Goal: Information Seeking & Learning: Check status

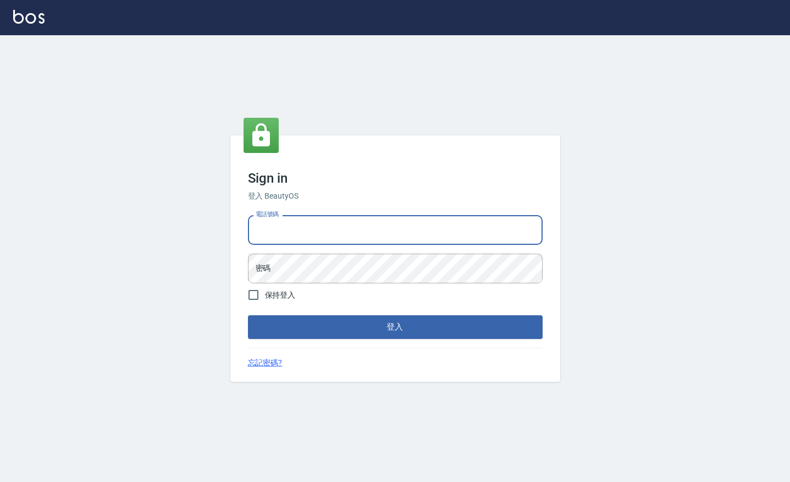
type input "0963199014"
click at [395, 327] on button "登入" at bounding box center [395, 326] width 295 height 23
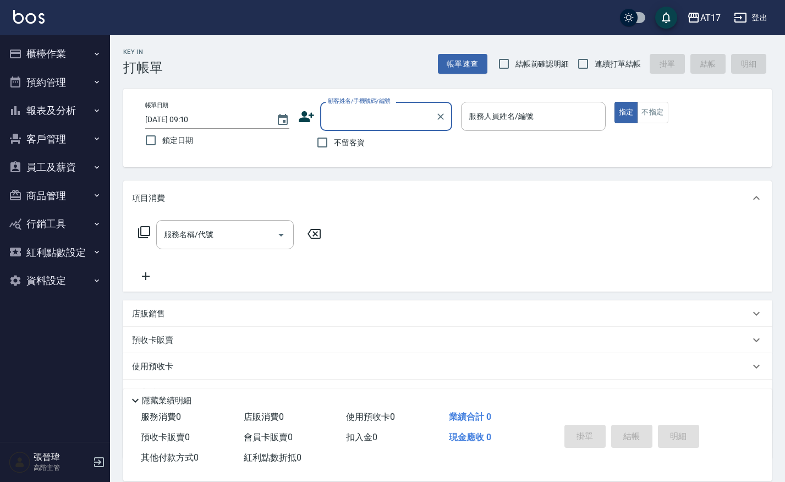
click at [82, 102] on button "報表及分析" at bounding box center [54, 110] width 101 height 29
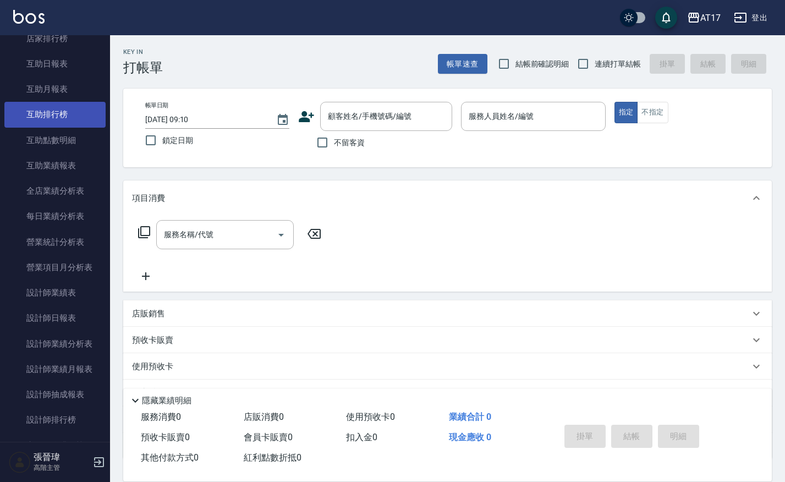
scroll to position [308, 0]
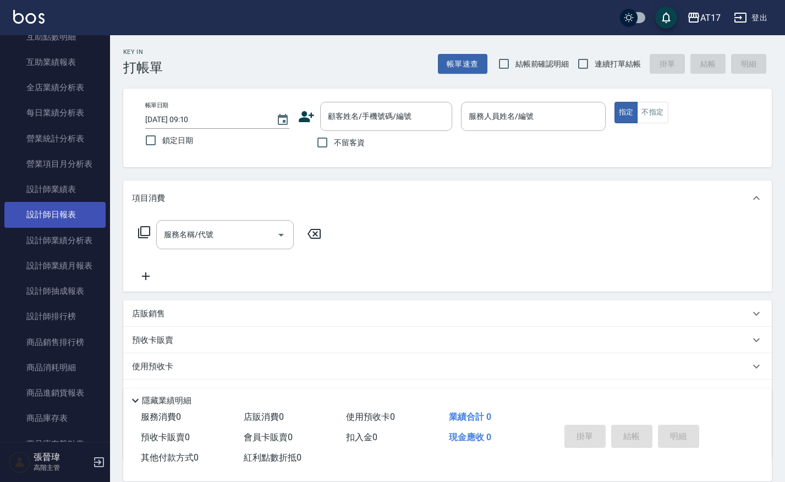
click at [75, 207] on link "設計師日報表" at bounding box center [54, 214] width 101 height 25
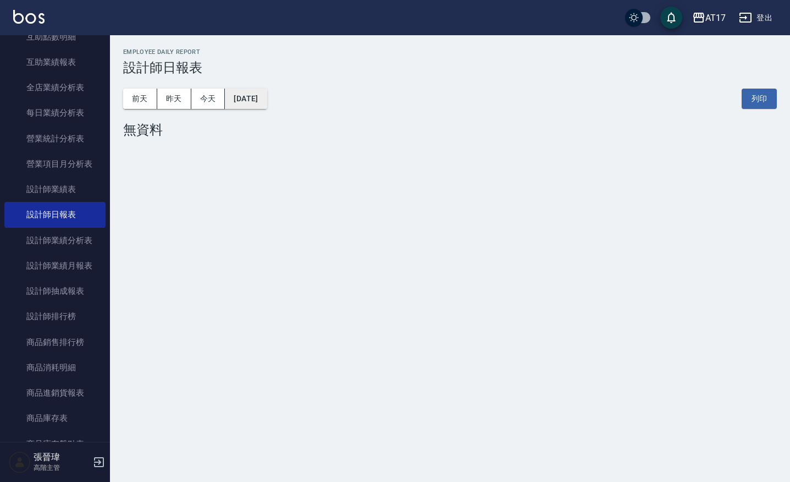
click at [267, 92] on button "[DATE]" at bounding box center [246, 99] width 42 height 20
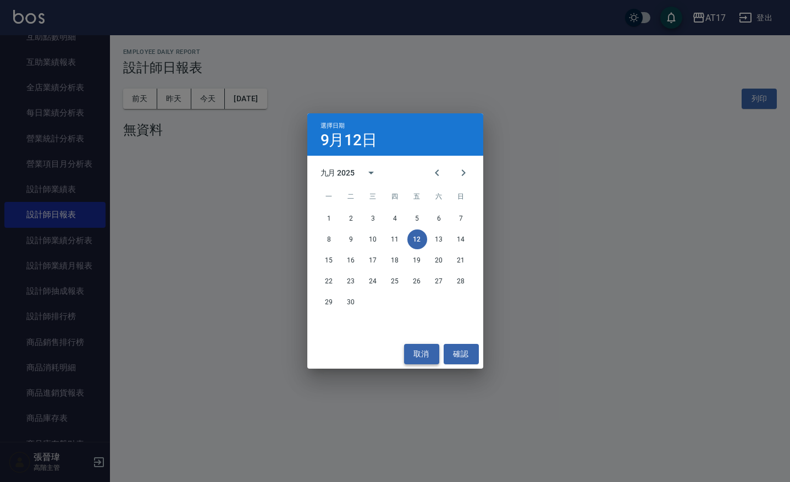
click at [423, 351] on button "取消" at bounding box center [421, 354] width 35 height 20
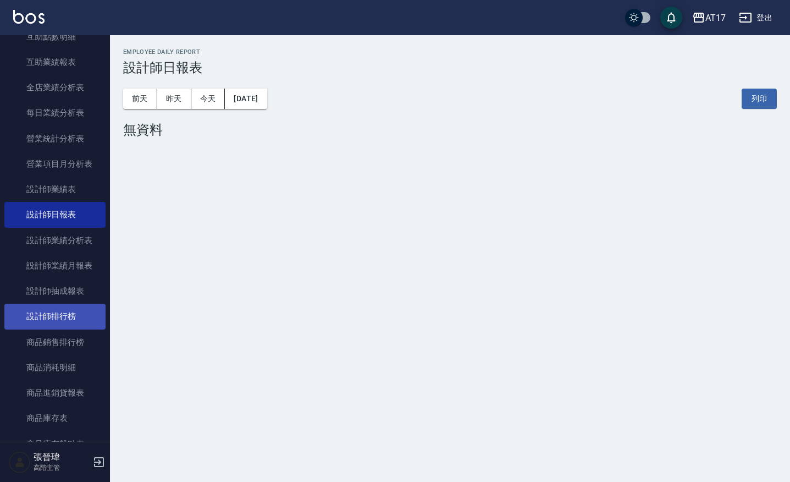
click at [43, 311] on link "設計師排行榜" at bounding box center [54, 316] width 101 height 25
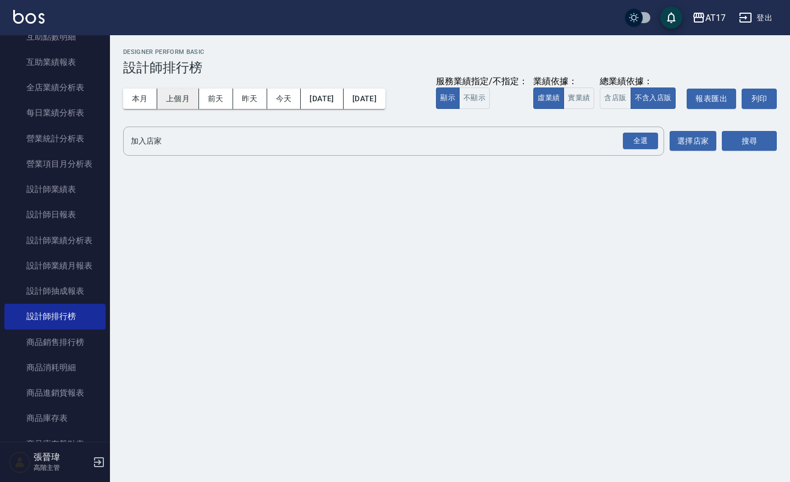
click at [176, 96] on button "上個月" at bounding box center [178, 99] width 42 height 20
click at [637, 140] on div "全選" at bounding box center [640, 141] width 35 height 17
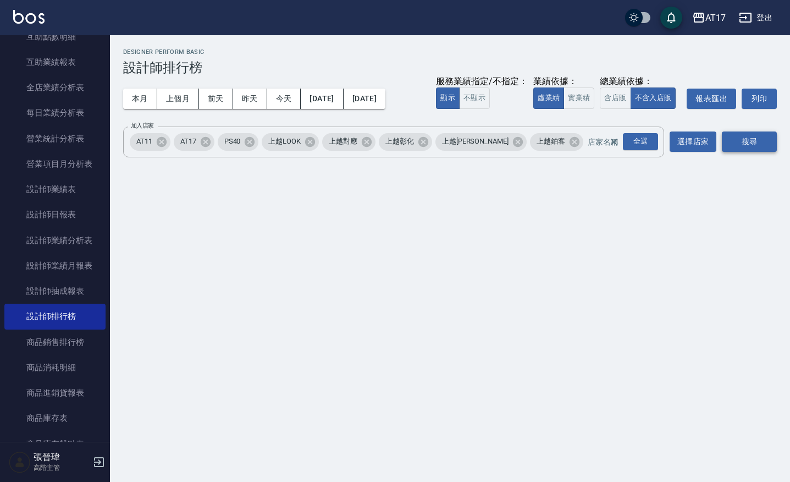
click at [747, 144] on button "搜尋" at bounding box center [749, 141] width 55 height 20
click at [573, 102] on button "實業績" at bounding box center [579, 97] width 31 height 21
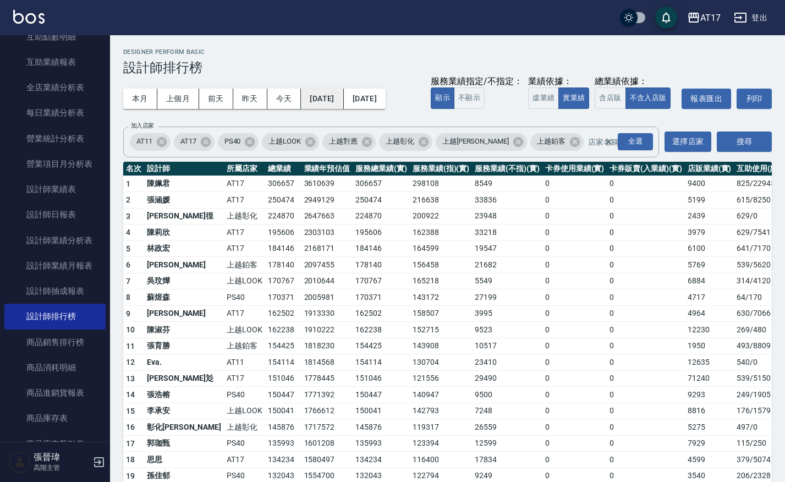
click at [334, 94] on button "[DATE]" at bounding box center [322, 99] width 42 height 20
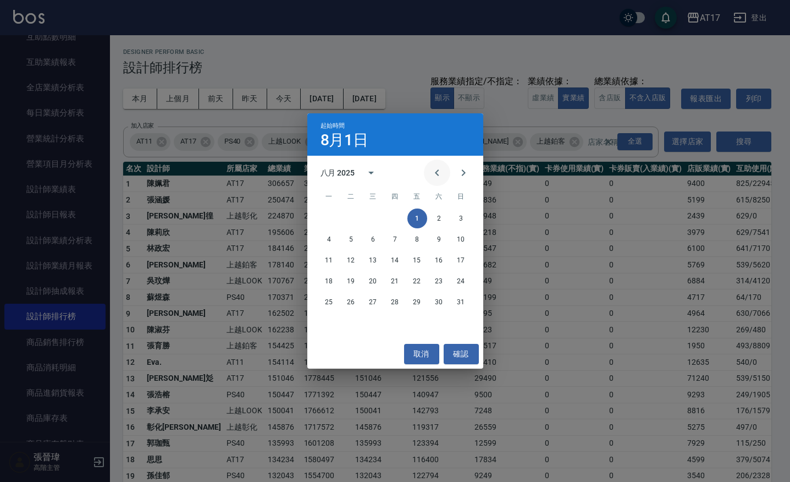
click at [443, 172] on icon "Previous month" at bounding box center [437, 172] width 13 height 13
click at [353, 220] on button "1" at bounding box center [351, 218] width 20 height 20
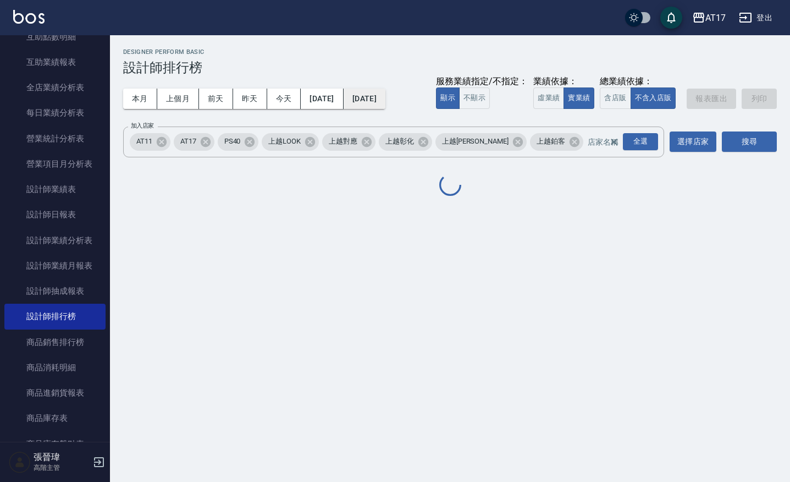
click at [385, 99] on button "[DATE]" at bounding box center [365, 99] width 42 height 20
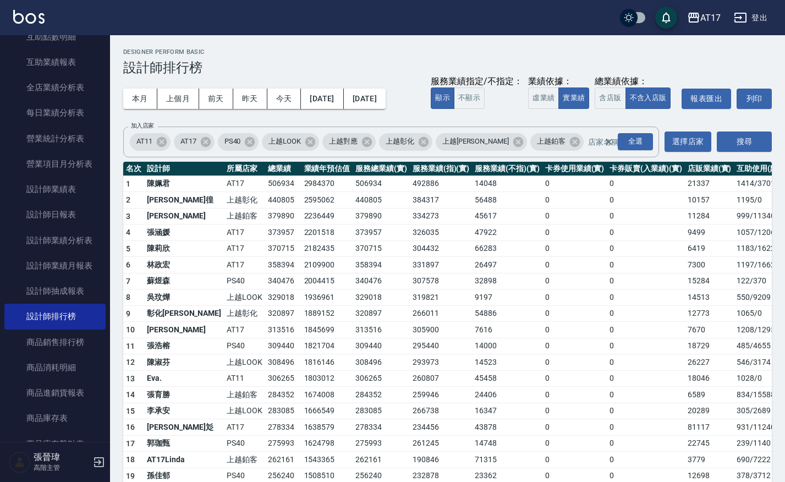
click at [435, 170] on th "服務業績(指)(實)" at bounding box center [441, 169] width 63 height 14
click at [385, 95] on button "[DATE]" at bounding box center [365, 99] width 42 height 20
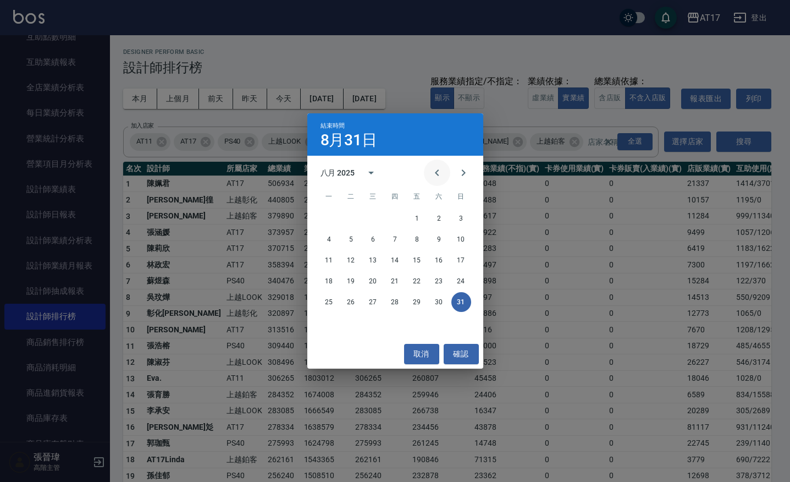
click at [433, 172] on icon "Previous month" at bounding box center [437, 172] width 13 height 13
click at [394, 299] on button "31" at bounding box center [395, 302] width 20 height 20
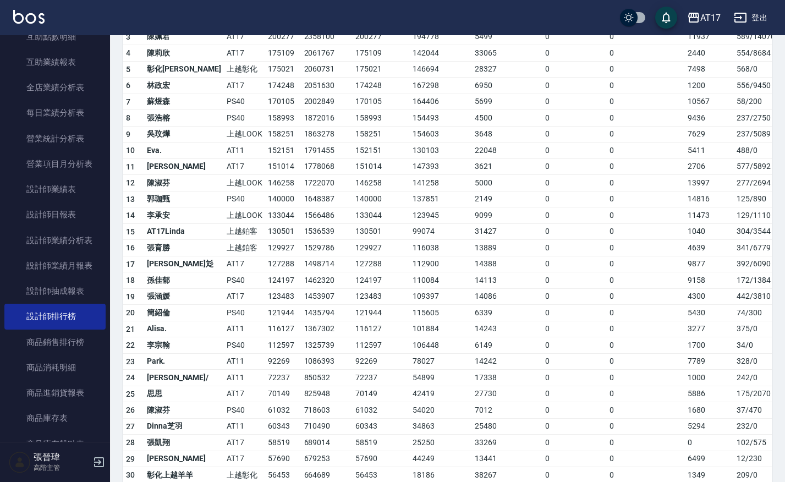
scroll to position [181, 0]
